Goal: Task Accomplishment & Management: Manage account settings

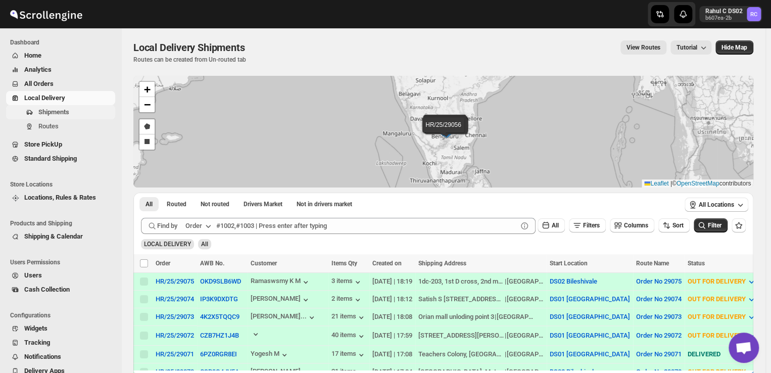
click at [65, 113] on span "Shipments" at bounding box center [53, 112] width 31 height 8
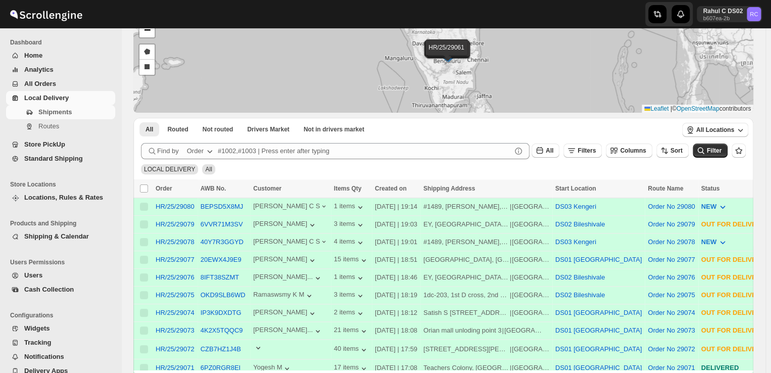
scroll to position [26, 0]
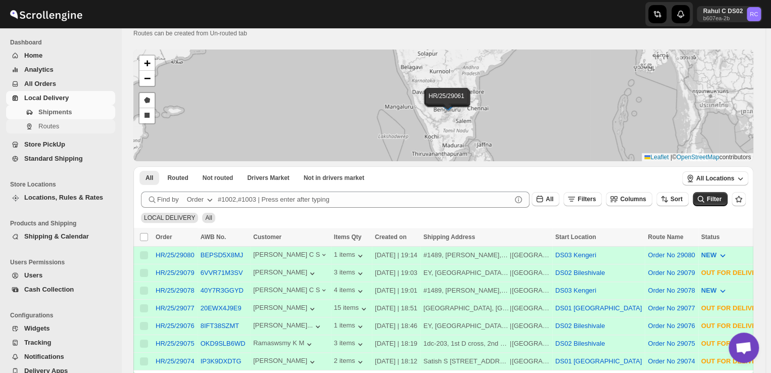
click at [58, 125] on span "Routes" at bounding box center [48, 126] width 21 height 8
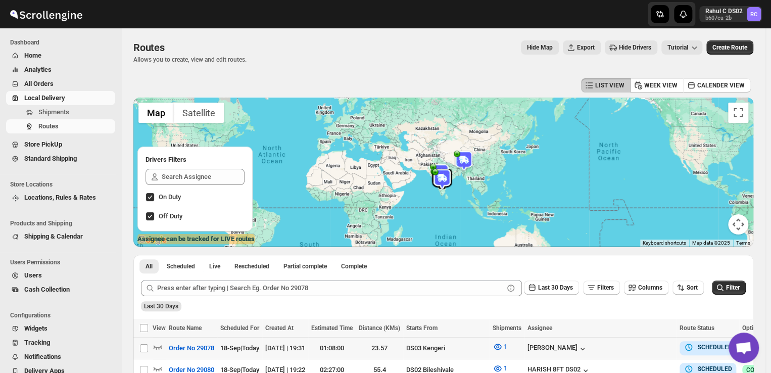
click at [137, 343] on td "Select route" at bounding box center [142, 349] width 19 height 22
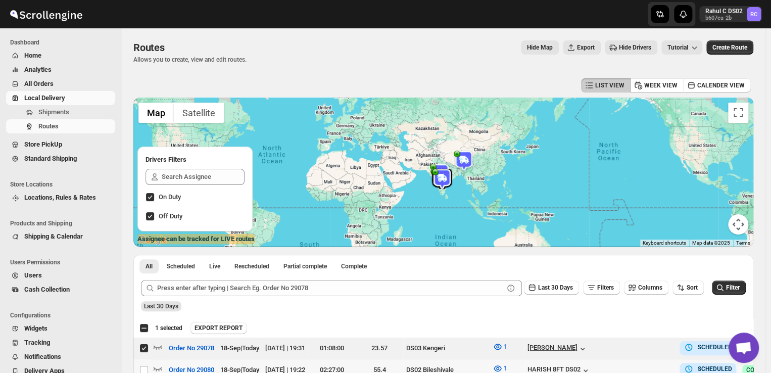
scroll to position [71, 0]
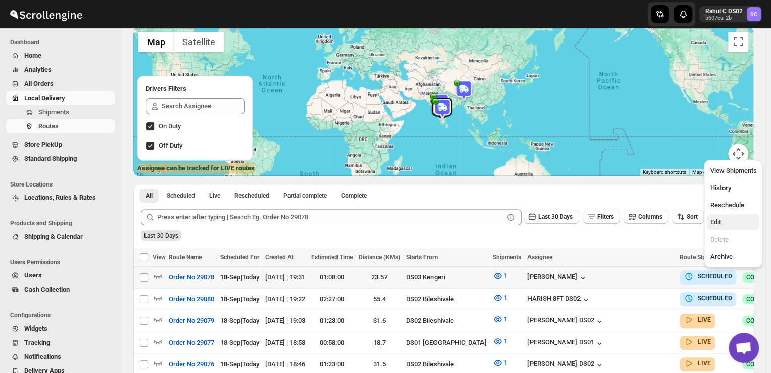
click at [721, 221] on span "Edit" at bounding box center [715, 222] width 11 height 8
checkbox input "true"
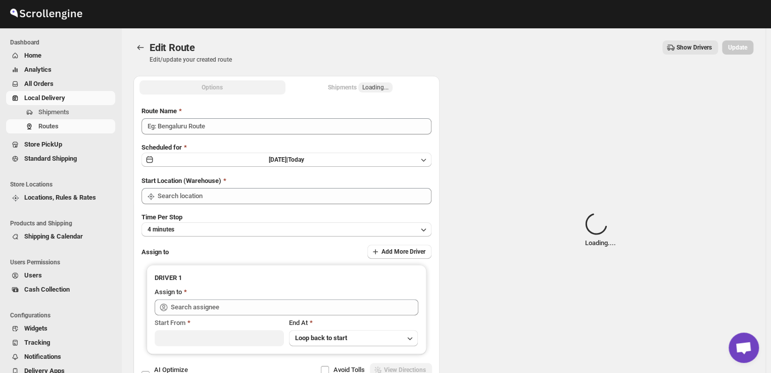
type input "Order No 29078"
type input "DS03 Kengeri"
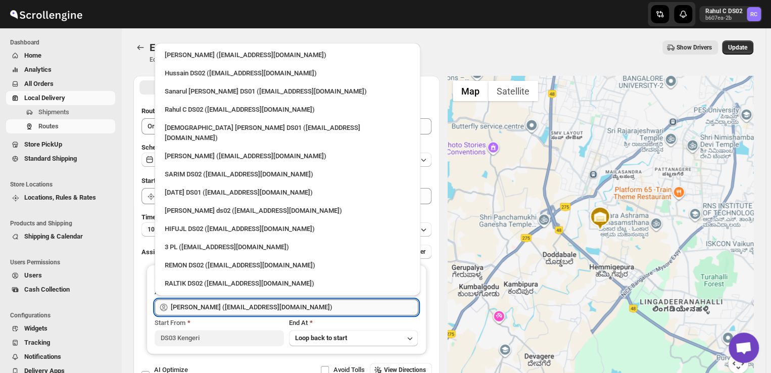
click at [324, 308] on input "[PERSON_NAME] ([EMAIL_ADDRESS][DOMAIN_NAME])" at bounding box center [295, 307] width 248 height 16
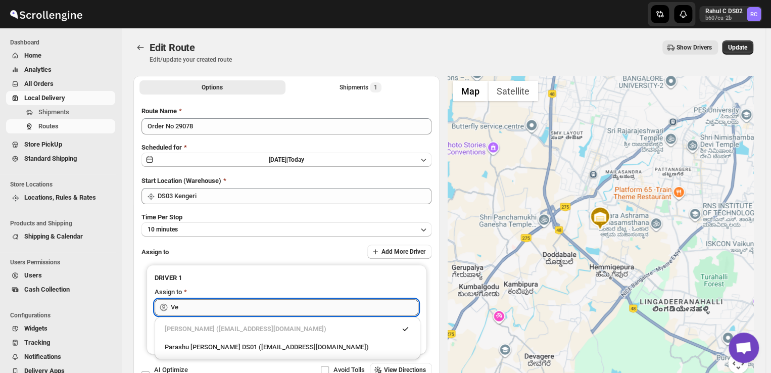
type input "V"
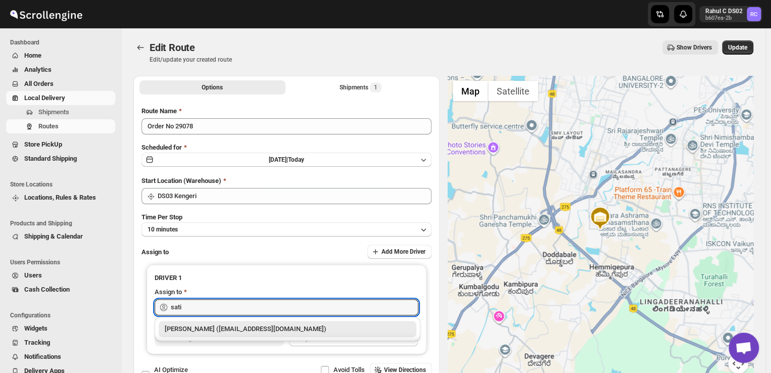
click at [319, 327] on div "[PERSON_NAME] ([EMAIL_ADDRESS][DOMAIN_NAME])" at bounding box center [288, 329] width 246 height 10
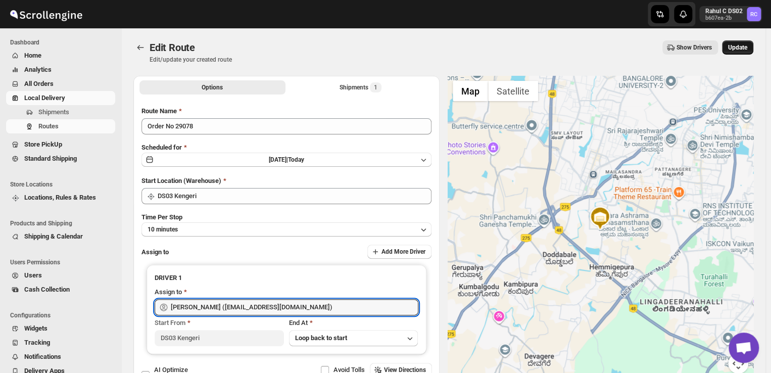
type input "[PERSON_NAME] ([EMAIL_ADDRESS][DOMAIN_NAME])"
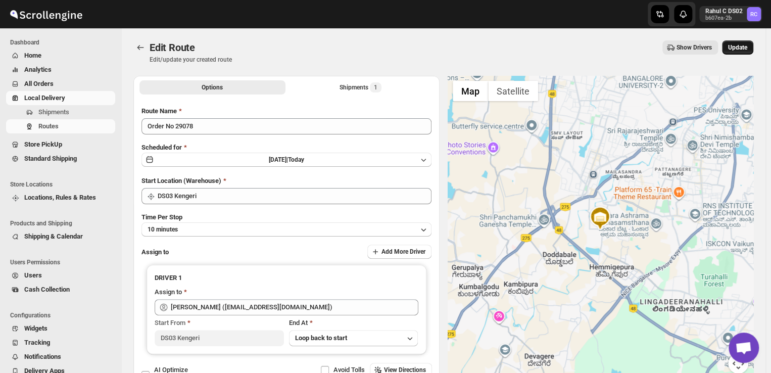
click at [741, 44] on span "Update" at bounding box center [737, 47] width 19 height 8
